Goal: Task Accomplishment & Management: Complete application form

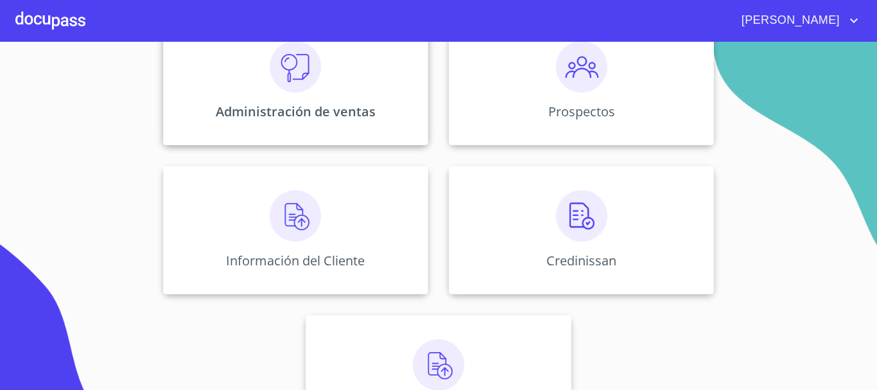
scroll to position [193, 0]
click at [293, 220] on img at bounding box center [295, 214] width 51 height 51
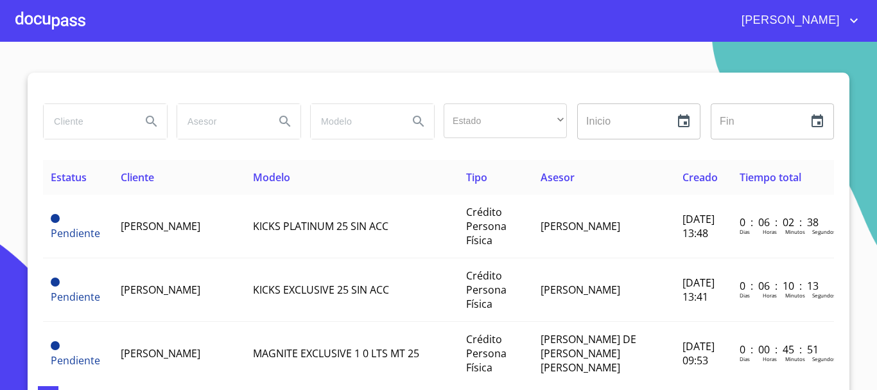
click at [63, 126] on input "search" at bounding box center [87, 121] width 87 height 35
type input "[PERSON_NAME]"
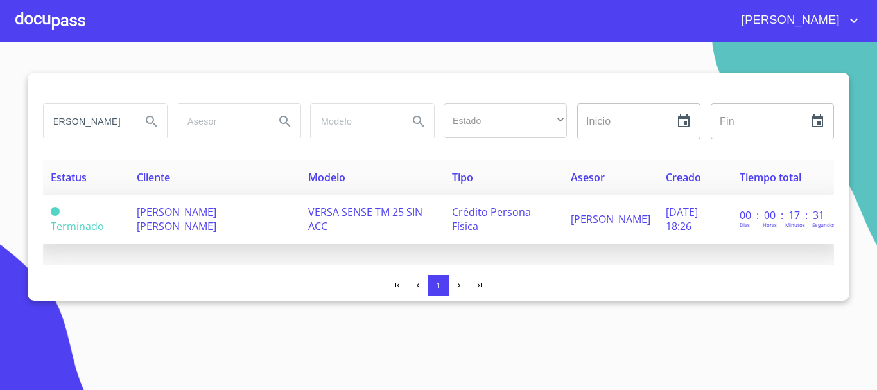
click at [186, 229] on td "[PERSON_NAME] [PERSON_NAME]" at bounding box center [214, 219] width 171 height 49
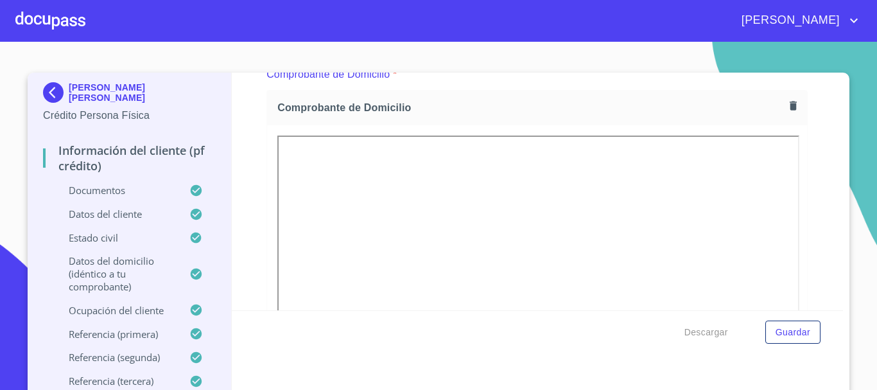
scroll to position [706, 0]
click at [790, 107] on icon "button" at bounding box center [793, 104] width 7 height 9
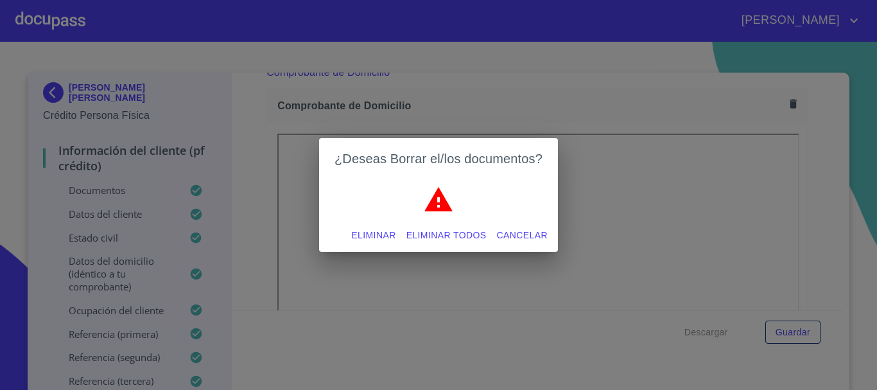
click at [374, 235] on span "Eliminar" at bounding box center [373, 235] width 44 height 16
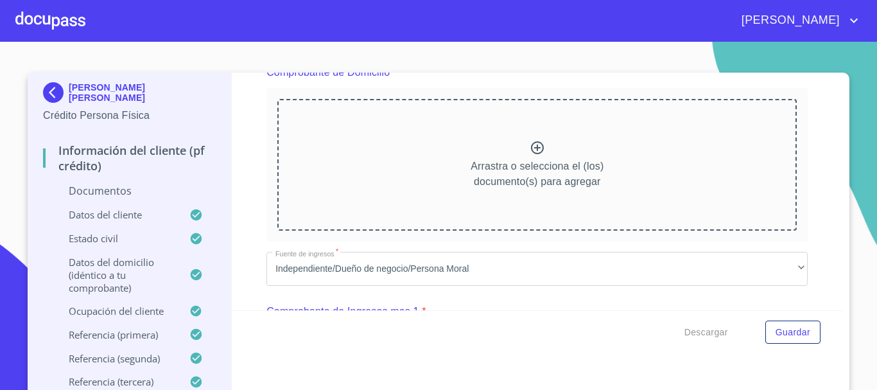
click at [530, 152] on icon at bounding box center [537, 147] width 15 height 15
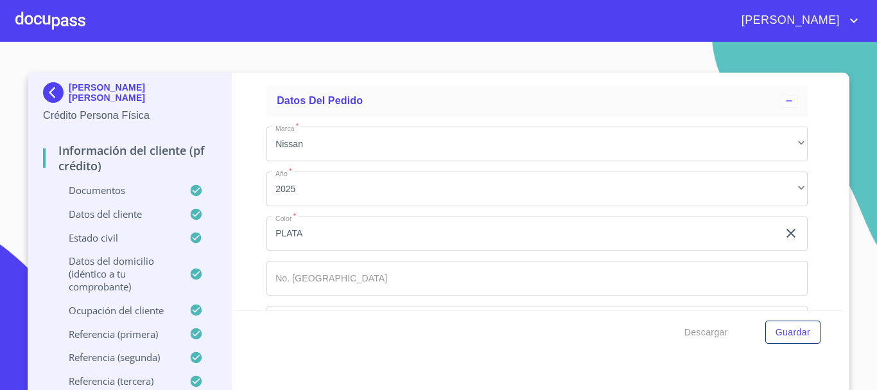
scroll to position [7439, 0]
click at [341, 231] on input "Documento de identificación   *" at bounding box center [537, 232] width 541 height 35
